Goal: Information Seeking & Learning: Learn about a topic

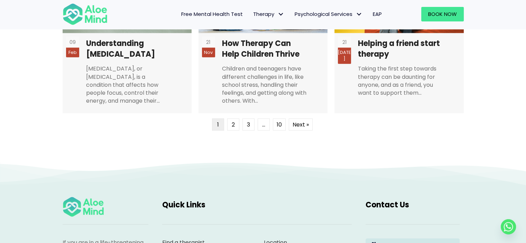
scroll to position [1728, 0]
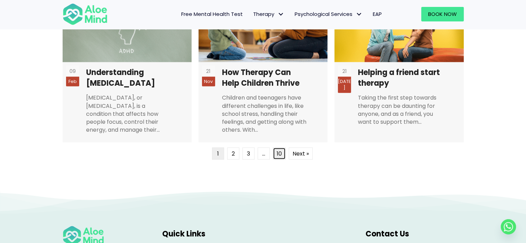
click at [278, 153] on link "10" at bounding box center [279, 154] width 13 height 12
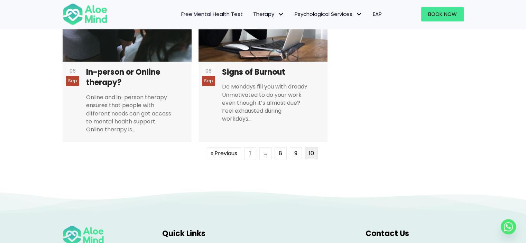
scroll to position [1732, 0]
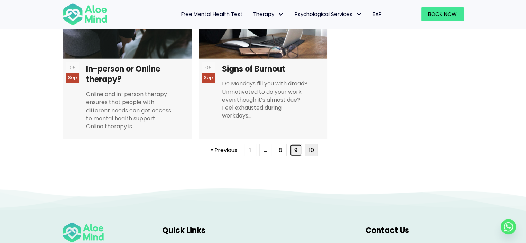
click at [294, 152] on link "9" at bounding box center [296, 150] width 12 height 12
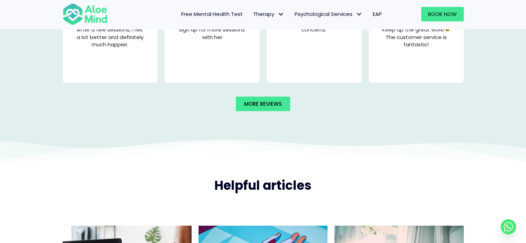
scroll to position [1593, 0]
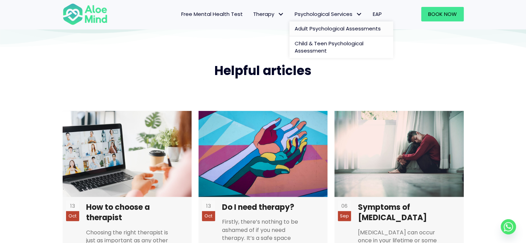
click at [340, 30] on span "Adult Psychological Assessments" at bounding box center [337, 28] width 86 height 7
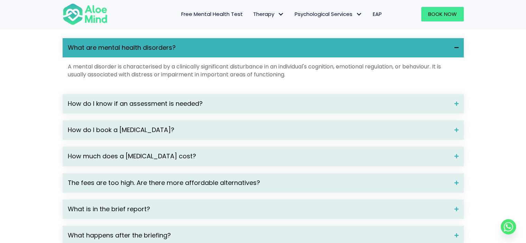
scroll to position [933, 0]
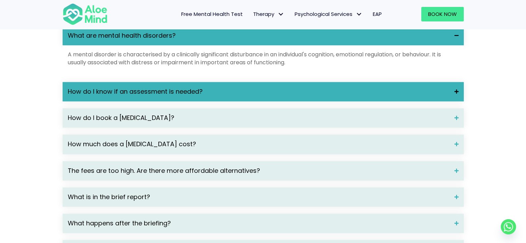
click at [233, 96] on span "How do I know if an assessment is needed?" at bounding box center [258, 91] width 381 height 9
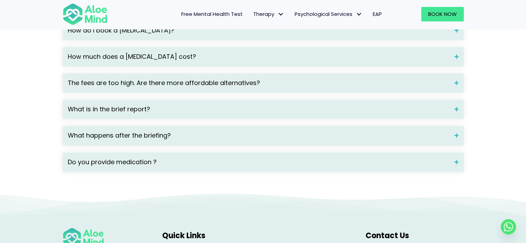
scroll to position [1071, 0]
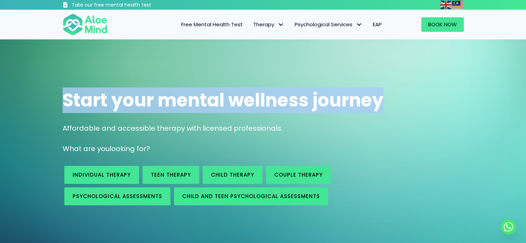
drag, startPoint x: 62, startPoint y: 100, endPoint x: 404, endPoint y: 86, distance: 342.5
click at [404, 86] on div "Start your mental wellness journey" at bounding box center [263, 100] width 415 height 39
click at [224, 102] on span "Start your mental wellness journey" at bounding box center [223, 99] width 321 height 25
click at [216, 98] on span "Start your mental wellness journey" at bounding box center [223, 99] width 321 height 25
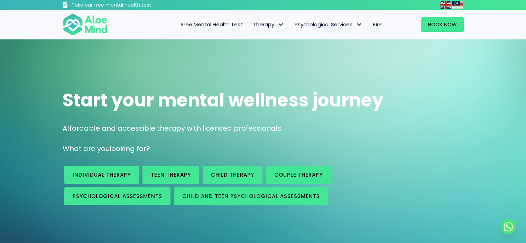
click at [221, 100] on span "Start your mental wellness journey" at bounding box center [223, 99] width 321 height 25
click at [225, 100] on span "Start your mental wellness journey" at bounding box center [223, 99] width 321 height 25
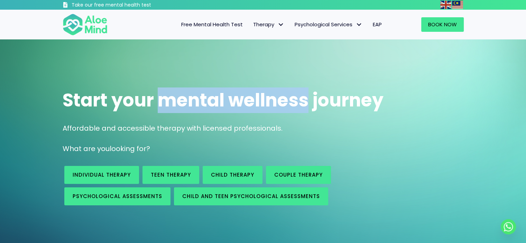
drag, startPoint x: 161, startPoint y: 102, endPoint x: 309, endPoint y: 101, distance: 147.9
click at [309, 101] on span "Start your mental wellness journey" at bounding box center [223, 99] width 321 height 25
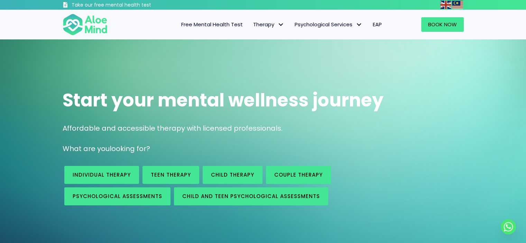
click at [274, 61] on div "Start your mental wellness journey Affordable and accessible therapy with licen…" at bounding box center [263, 145] width 526 height 213
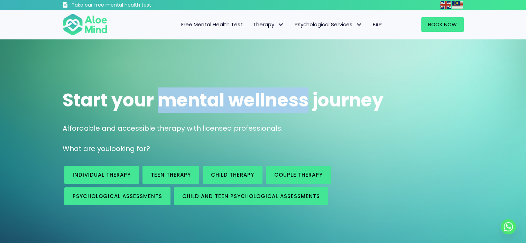
drag, startPoint x: 164, startPoint y: 102, endPoint x: 307, endPoint y: 101, distance: 142.8
click at [307, 101] on span "Start your mental wellness journey" at bounding box center [223, 99] width 321 height 25
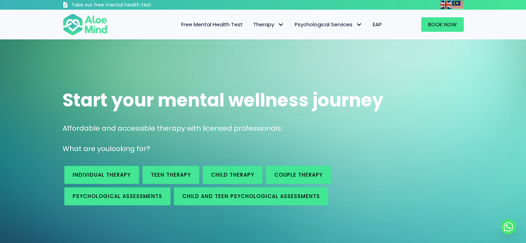
click at [230, 74] on div "Start your mental wellness journey Affordable and accessible therapy with licen…" at bounding box center [263, 145] width 526 height 213
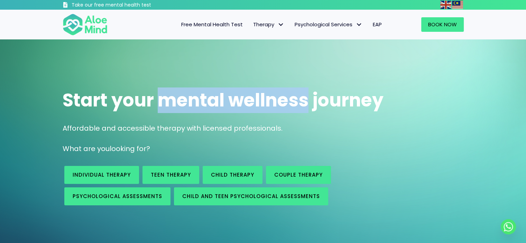
drag, startPoint x: 162, startPoint y: 101, endPoint x: 305, endPoint y: 99, distance: 143.5
click at [305, 99] on span "Start your mental wellness journey" at bounding box center [223, 99] width 321 height 25
click at [235, 96] on span "Start your mental wellness journey" at bounding box center [223, 99] width 321 height 25
